Goal: Task Accomplishment & Management: Complete application form

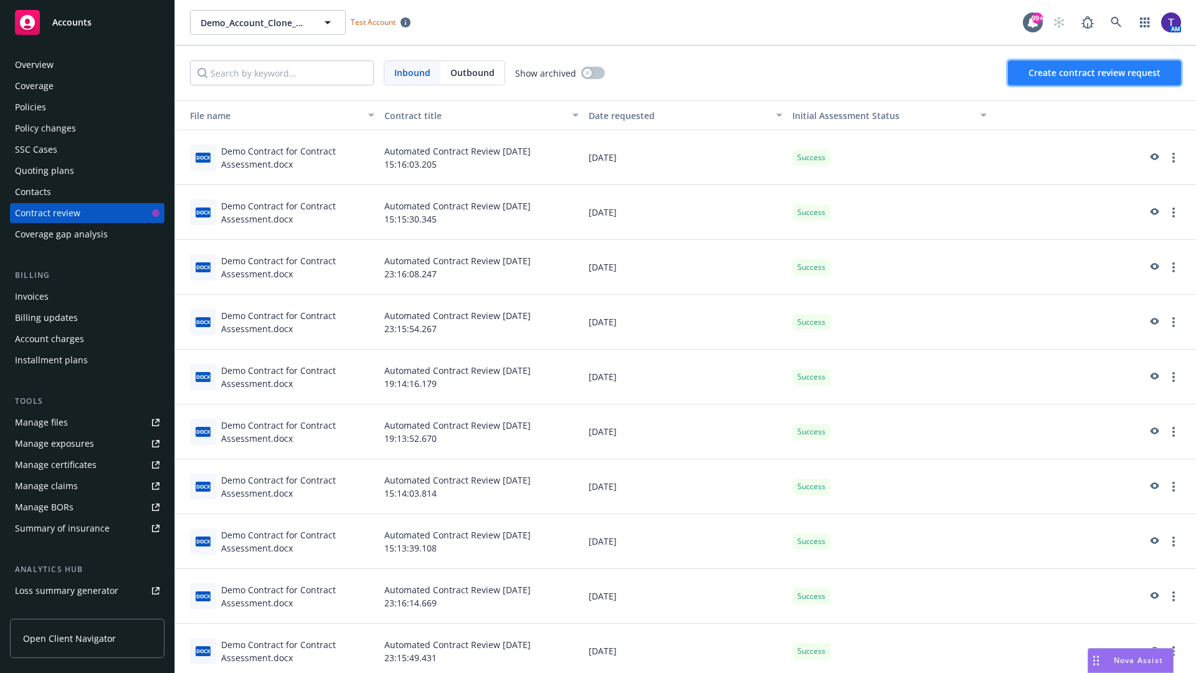
click at [1095, 73] on span "Create contract review request" at bounding box center [1095, 73] width 132 height 12
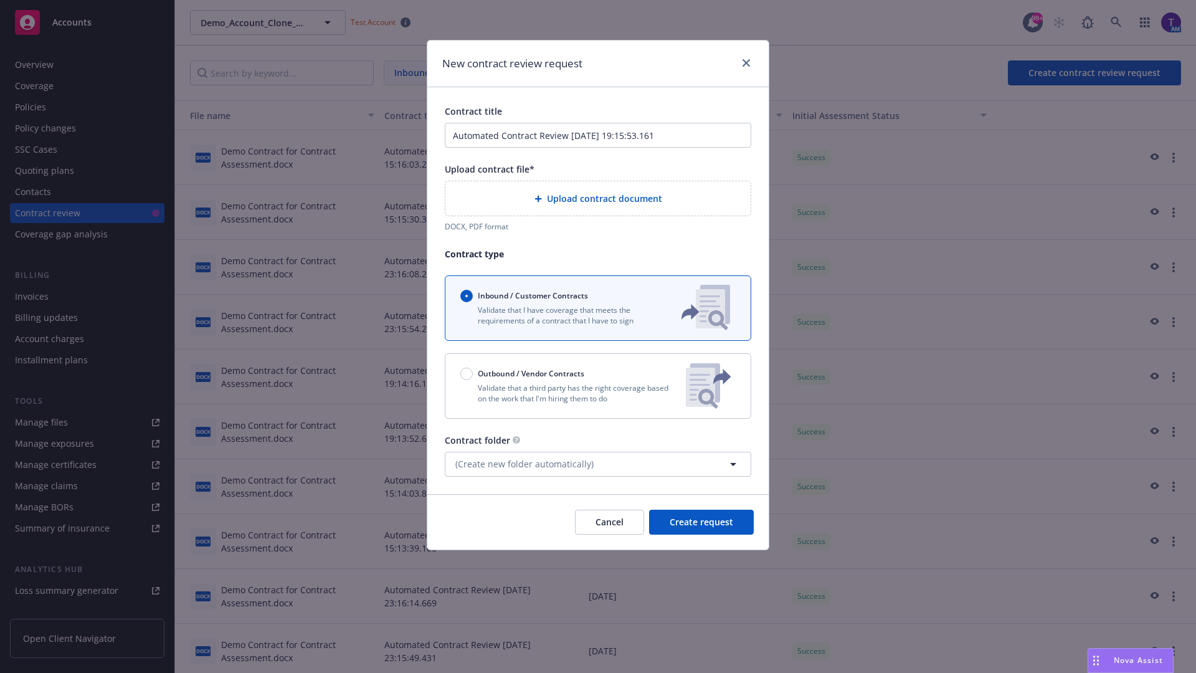
type input "Automated Contract Review 08-27-2025 19:15:53.161"
click at [598, 386] on p "Validate that a third party has the right coverage based on the work that I'm h…" at bounding box center [568, 392] width 216 height 21
radio input "false"
radio input "true"
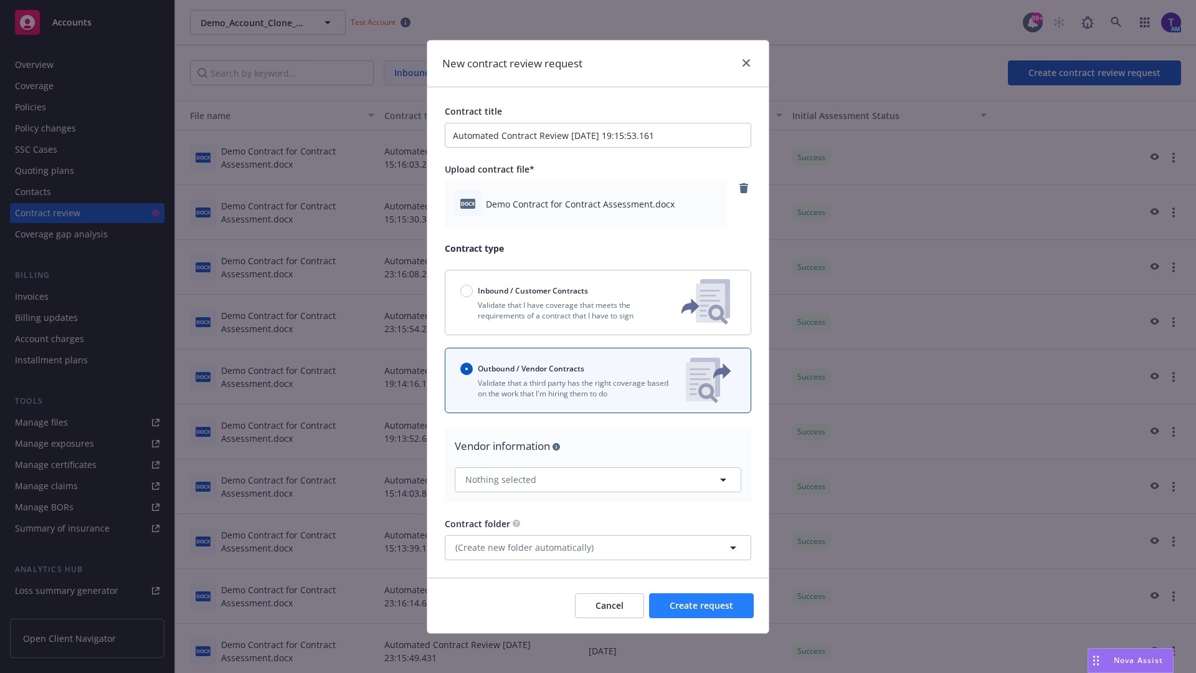
click at [701, 605] on span "Create request" at bounding box center [702, 605] width 64 height 12
